Goal: Information Seeking & Learning: Learn about a topic

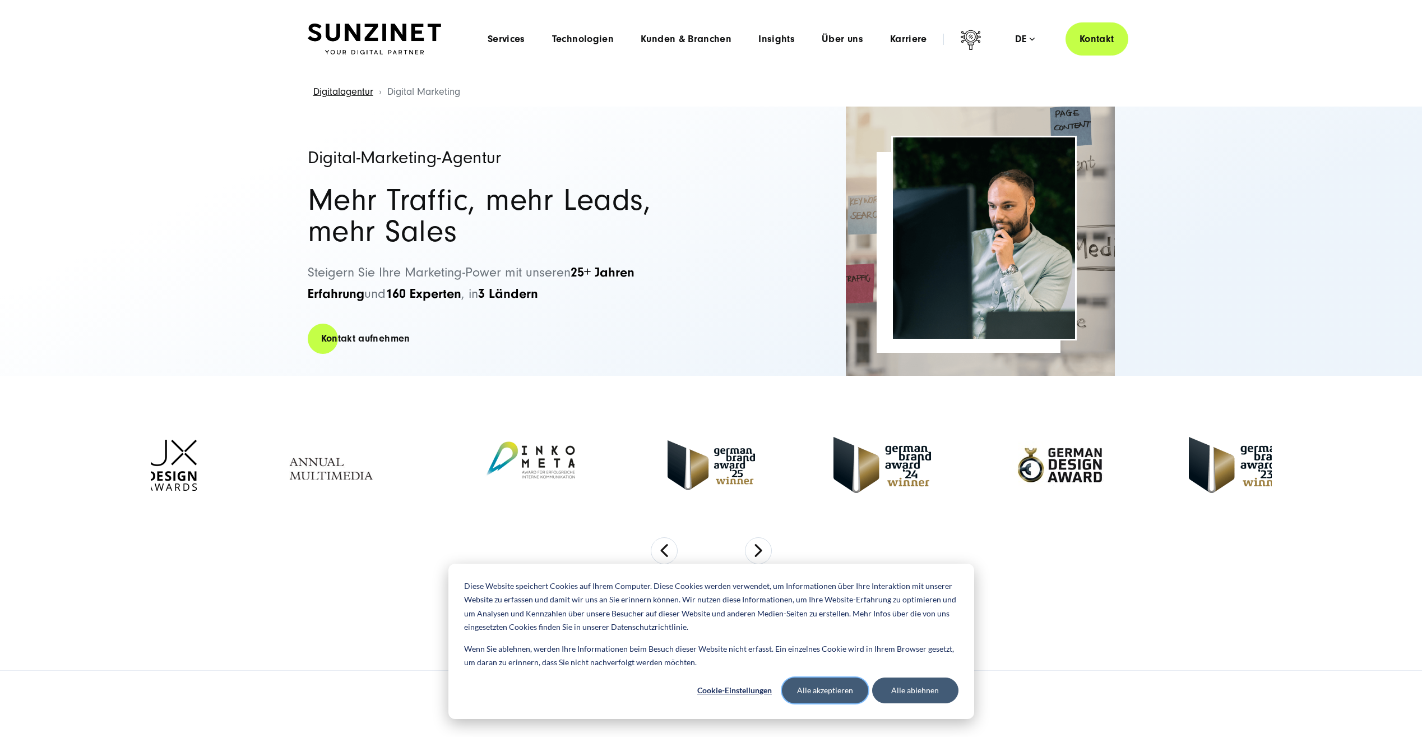
click at [819, 683] on button "Alle akzeptieren" at bounding box center [825, 690] width 86 height 26
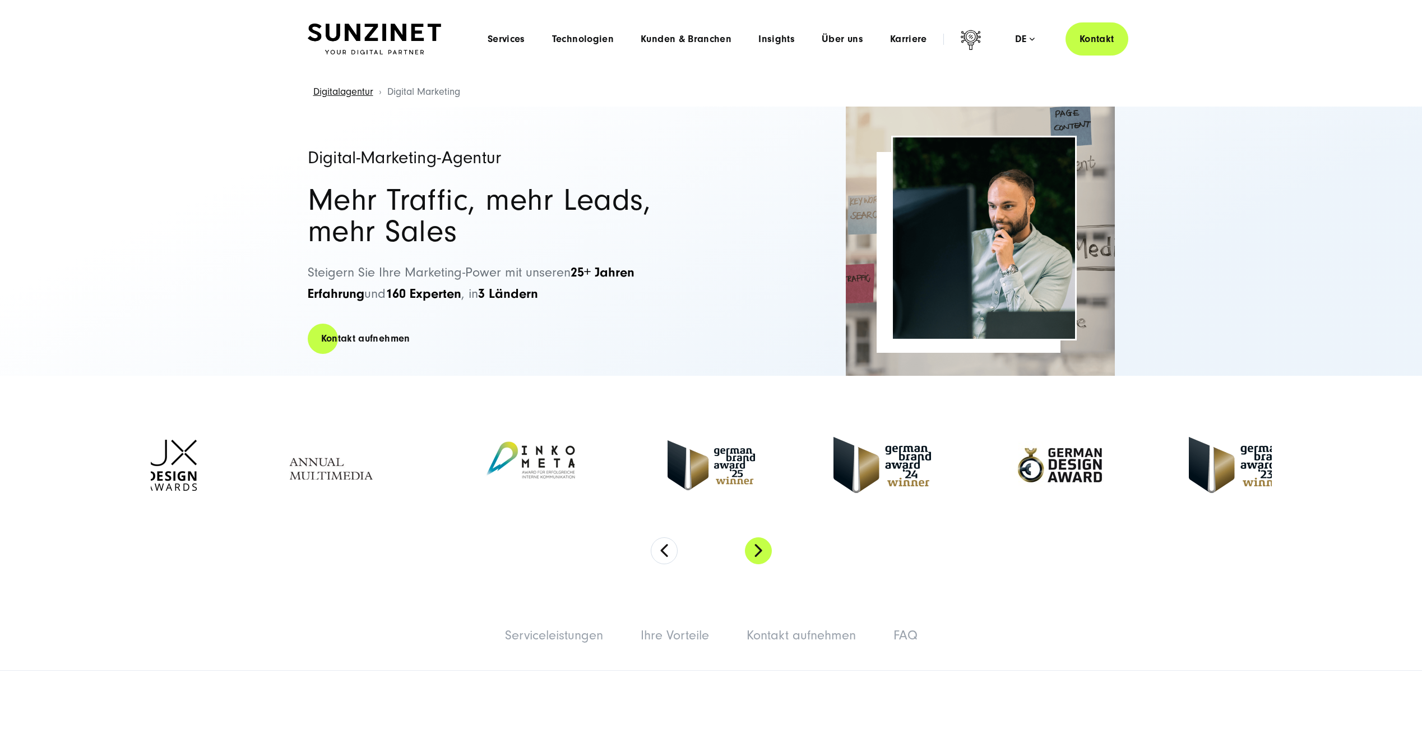
click at [763, 549] on button "Next" at bounding box center [758, 550] width 27 height 27
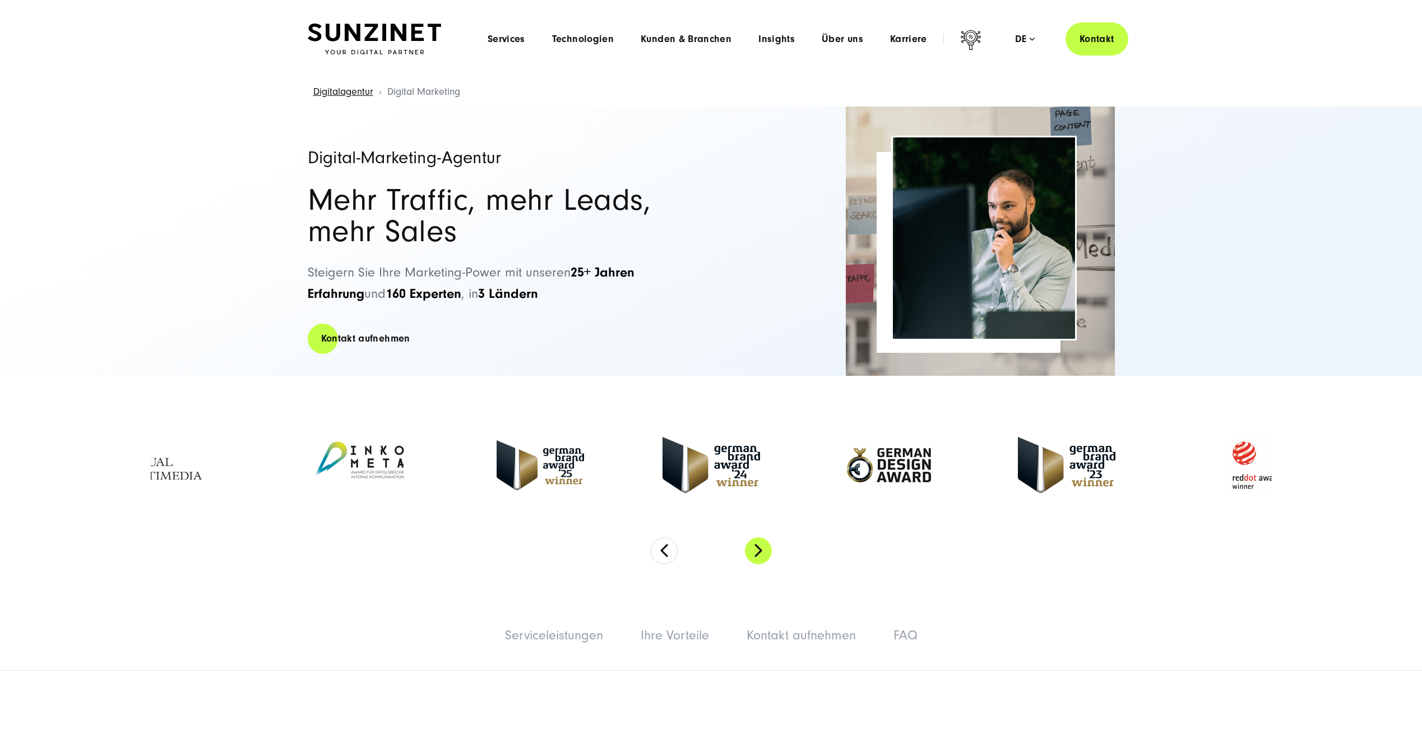
click at [763, 549] on button "Next" at bounding box center [758, 550] width 27 height 27
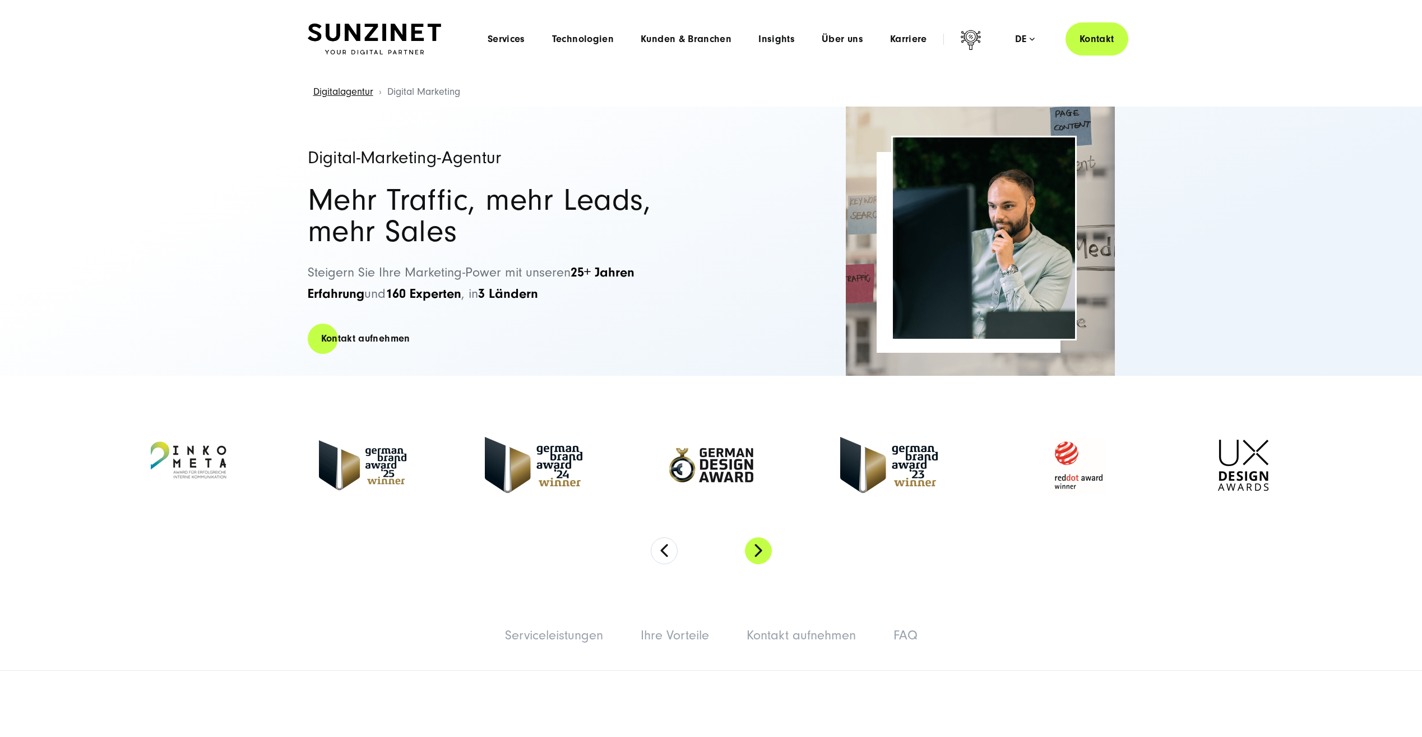
click at [763, 549] on button "Next" at bounding box center [758, 550] width 27 height 27
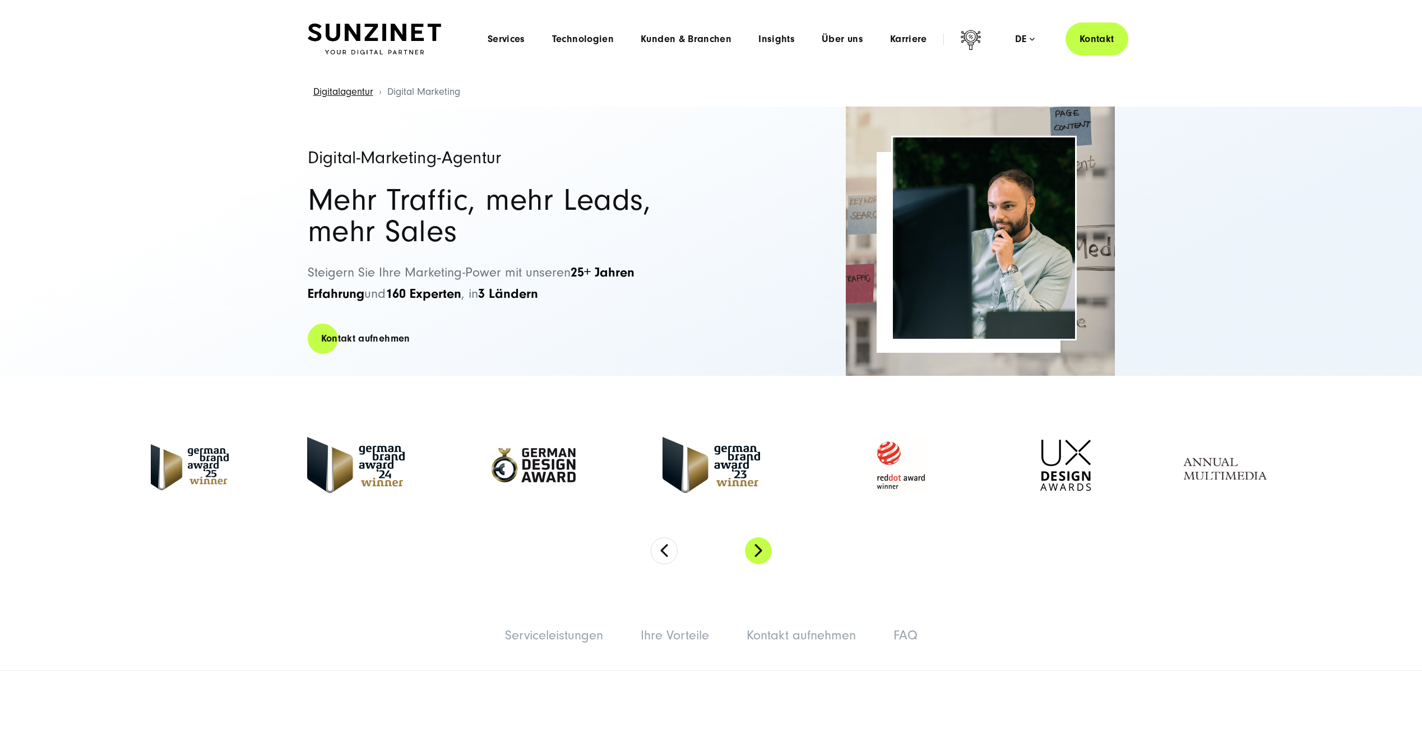
click at [763, 549] on button "Next" at bounding box center [758, 550] width 27 height 27
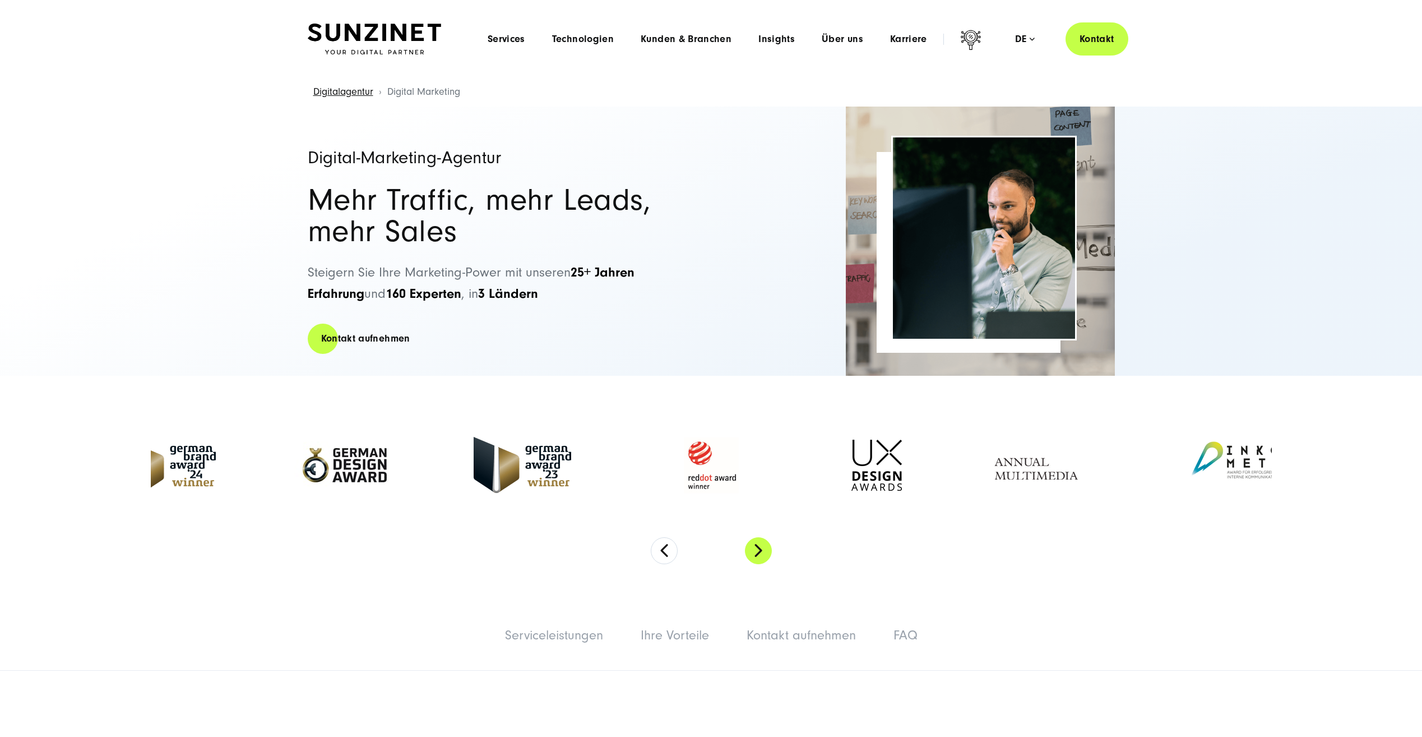
click at [763, 549] on button "Next" at bounding box center [758, 550] width 27 height 27
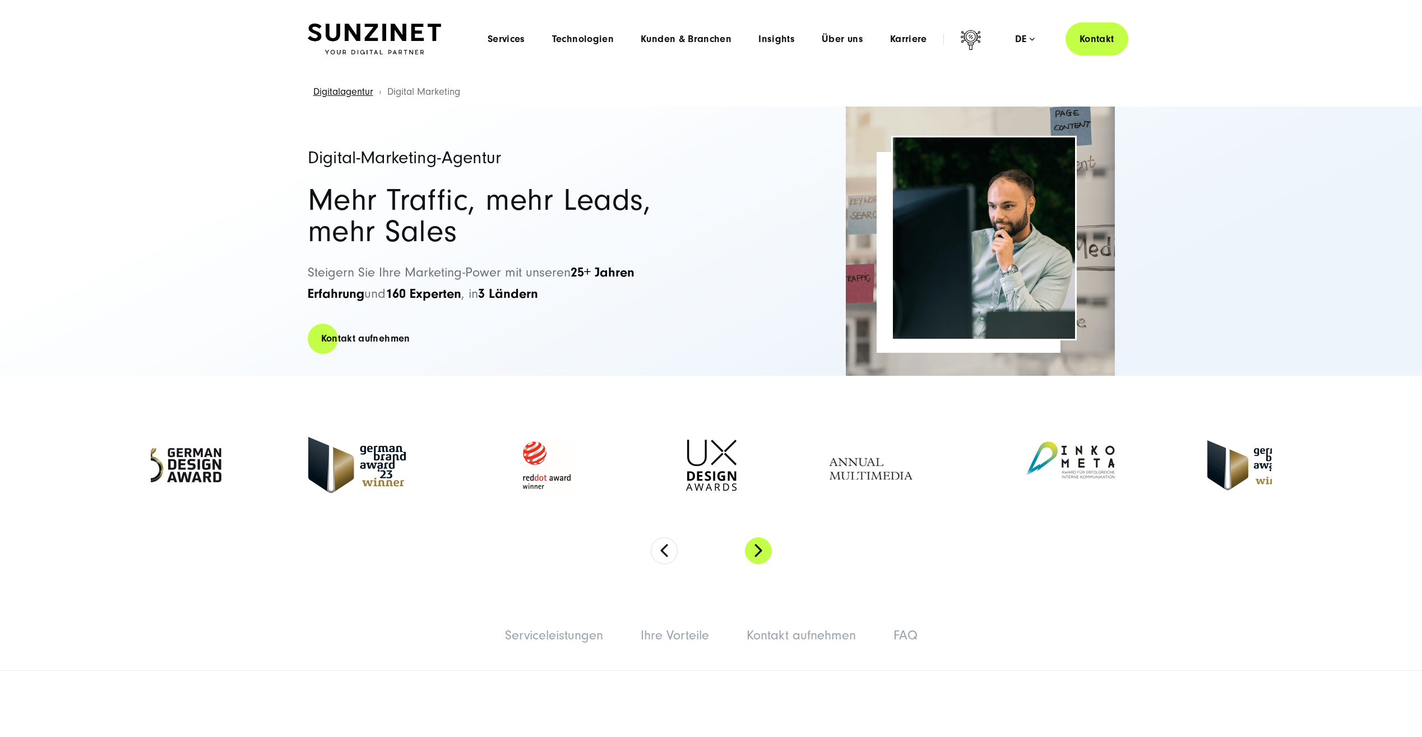
click at [763, 549] on button "Next" at bounding box center [758, 550] width 27 height 27
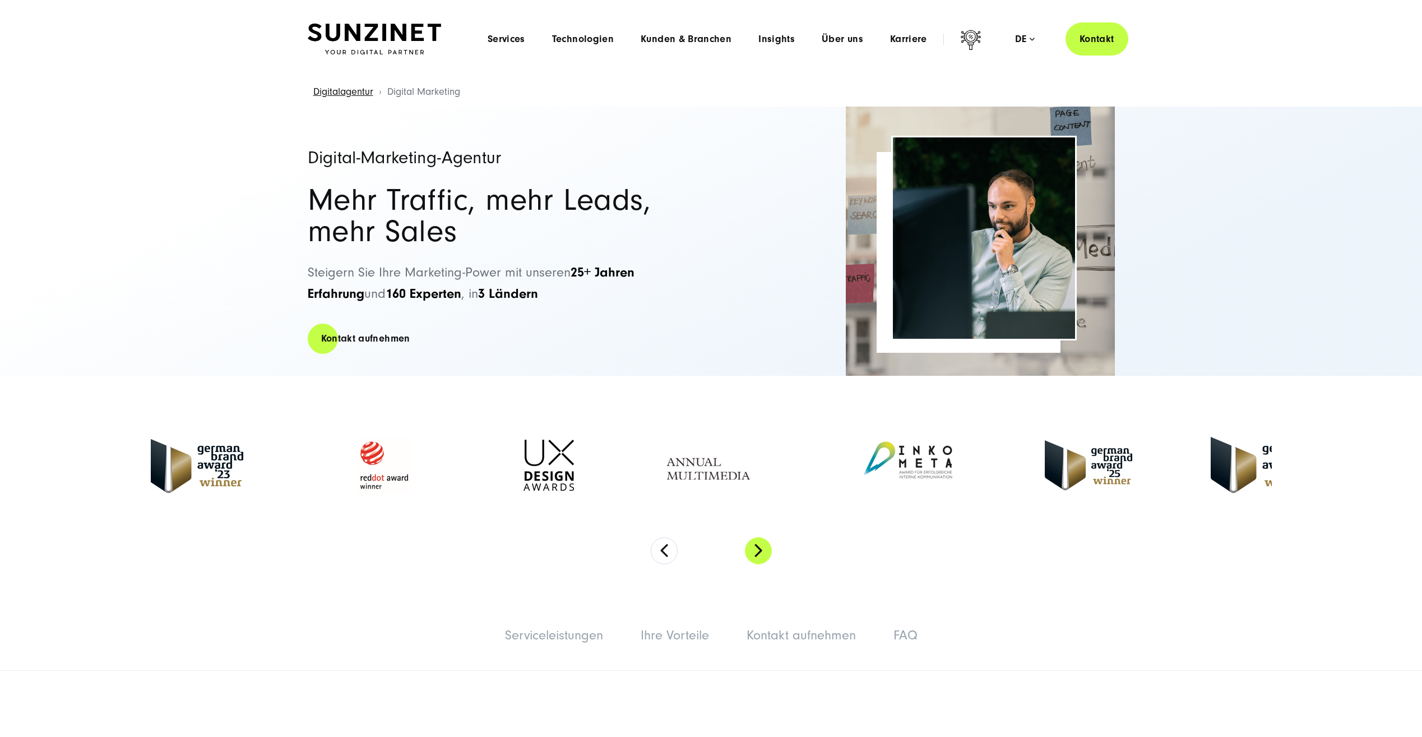
click at [763, 549] on button "Next" at bounding box center [758, 550] width 27 height 27
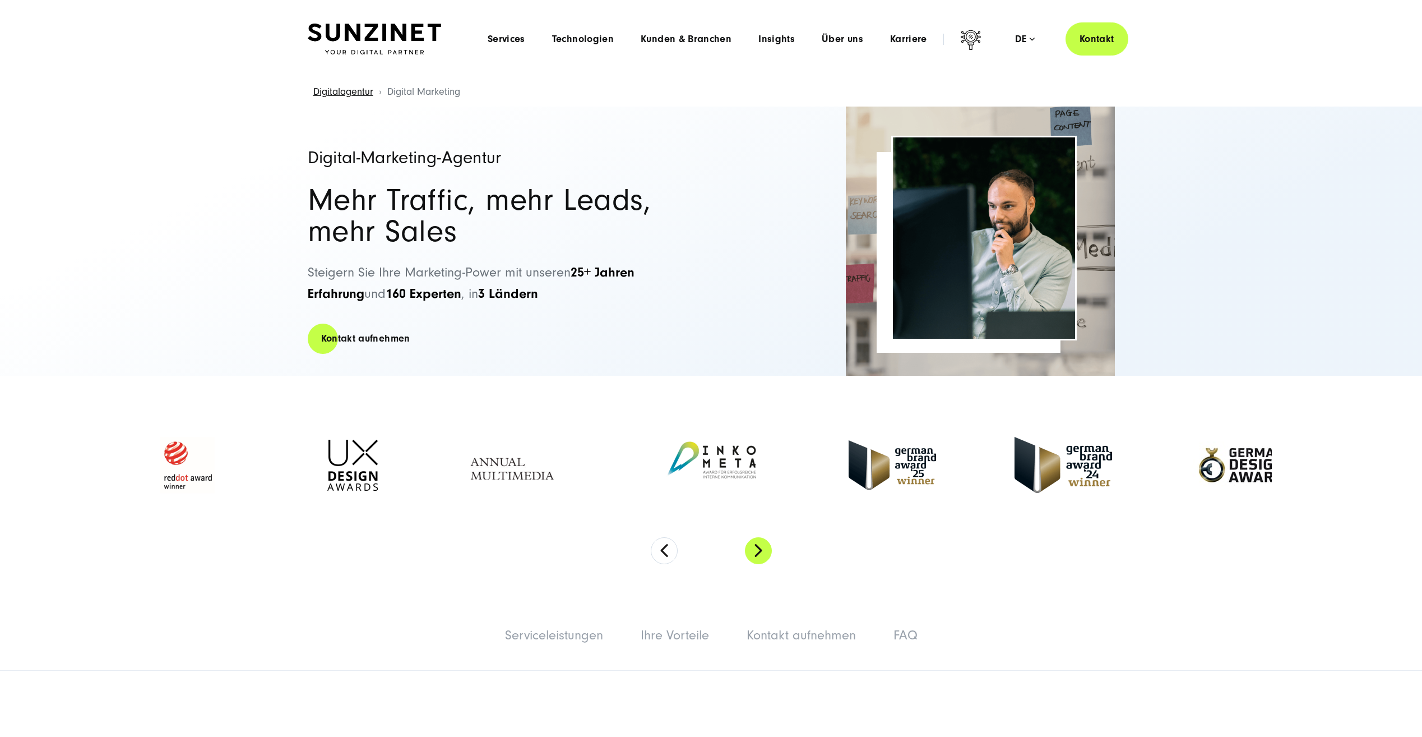
click at [763, 549] on button "Next" at bounding box center [758, 550] width 27 height 27
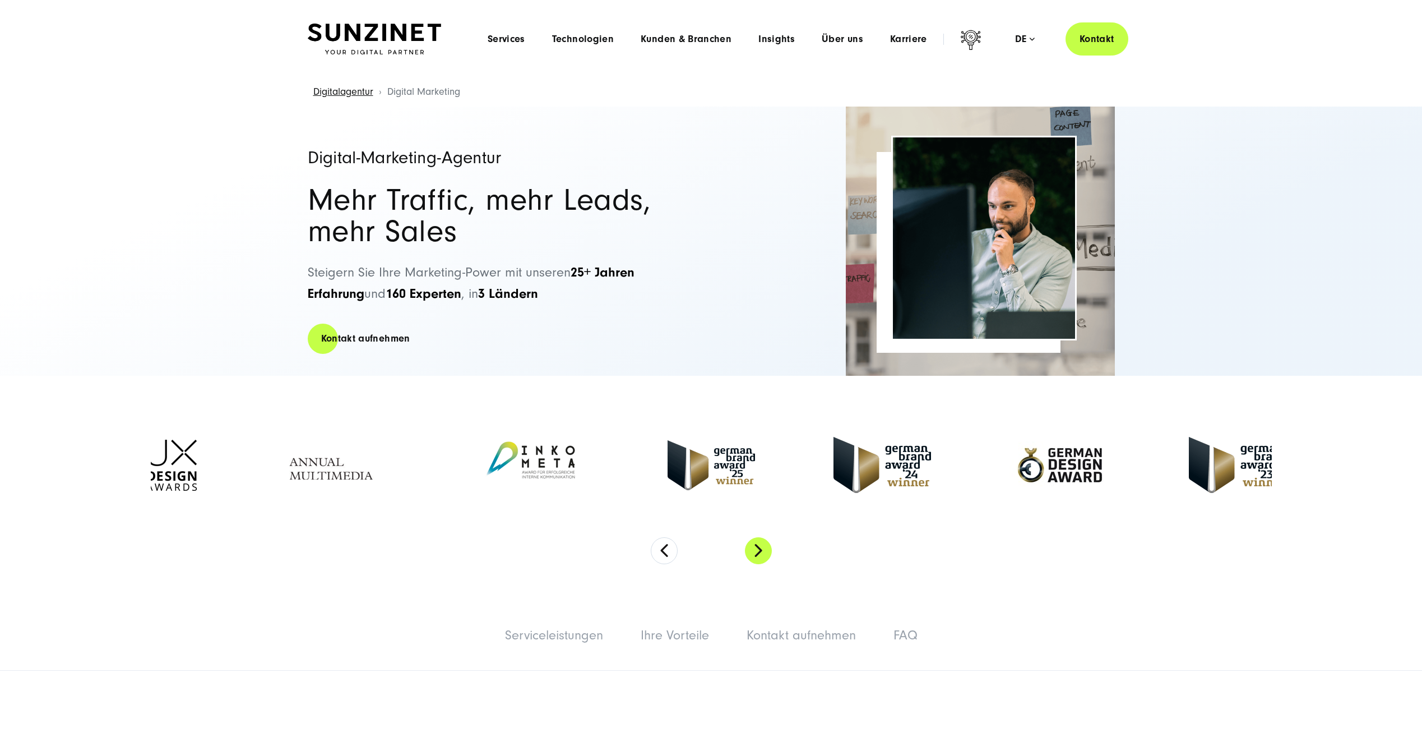
click at [763, 549] on button "Next" at bounding box center [758, 550] width 27 height 27
